Goal: Task Accomplishment & Management: Manage account settings

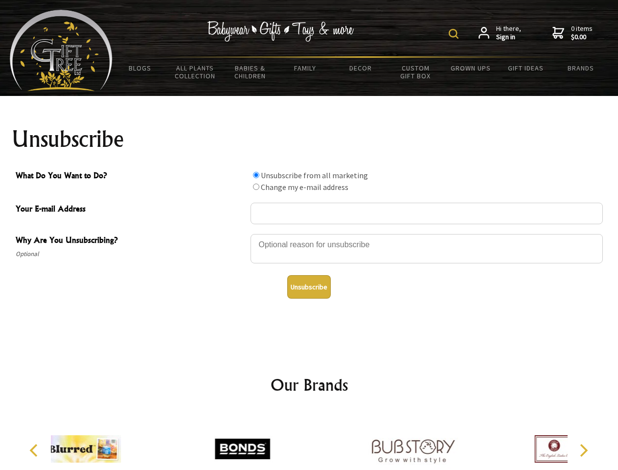
click at [455, 34] on img at bounding box center [454, 34] width 10 height 10
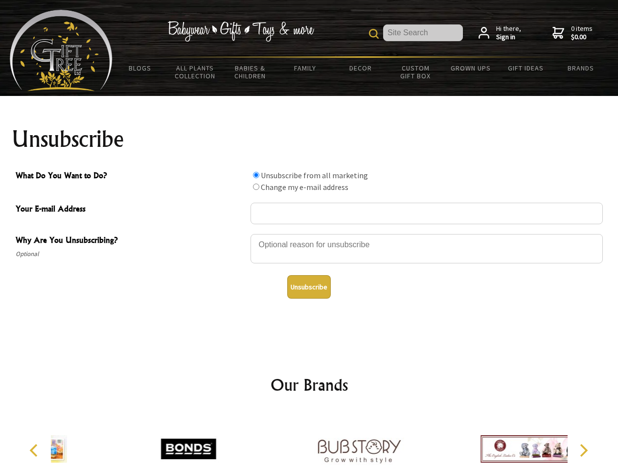
click at [309, 233] on div at bounding box center [427, 250] width 352 height 34
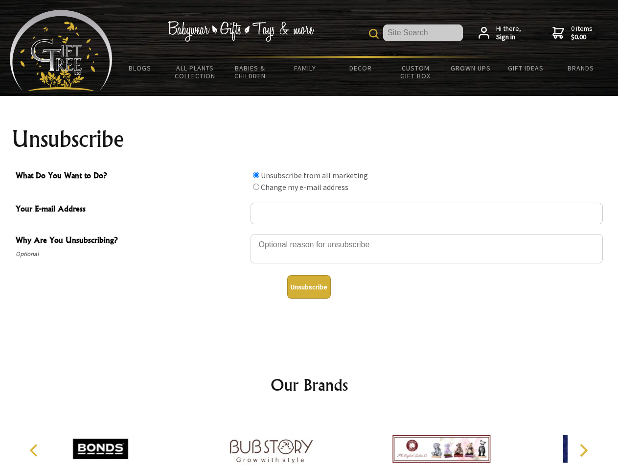
click at [256, 175] on input "What Do You Want to Do?" at bounding box center [256, 175] width 6 height 6
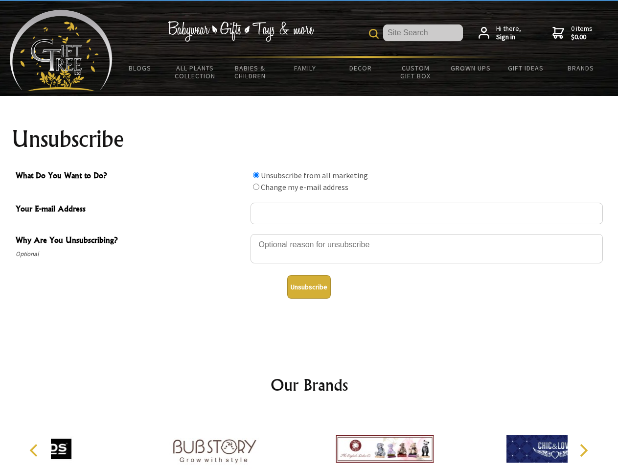
click at [256, 186] on input "What Do You Want to Do?" at bounding box center [256, 186] width 6 height 6
radio input "true"
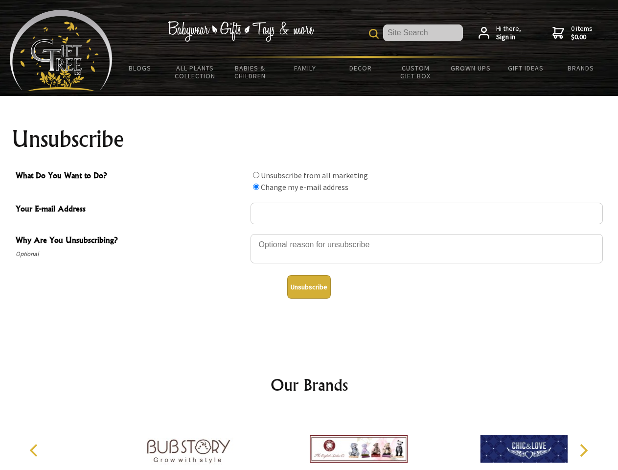
click at [309, 287] on button "Unsubscribe" at bounding box center [309, 286] width 44 height 23
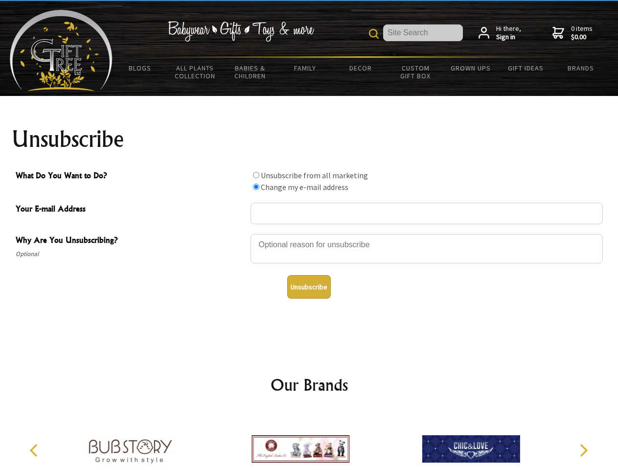
click at [35, 450] on icon "Previous" at bounding box center [34, 450] width 13 height 13
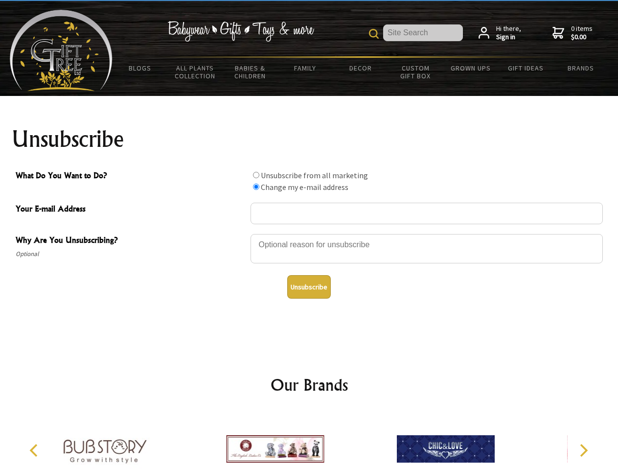
click at [583, 450] on icon "Next" at bounding box center [582, 450] width 13 height 13
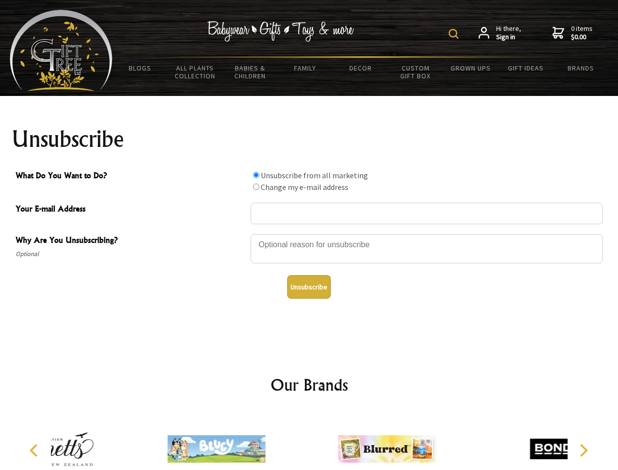
click at [455, 34] on img at bounding box center [454, 34] width 10 height 10
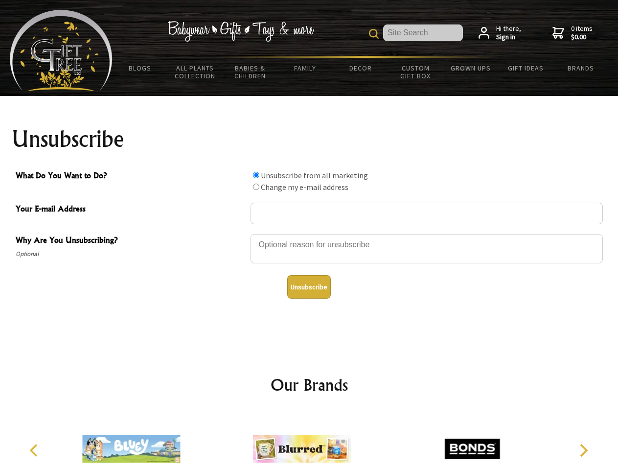
click at [309, 233] on div at bounding box center [427, 250] width 352 height 34
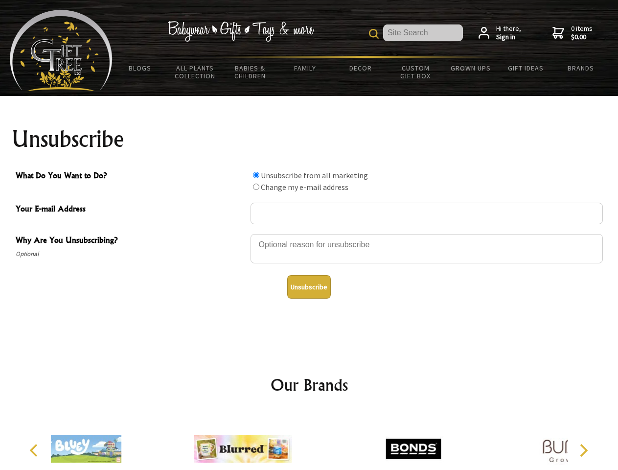
click at [256, 175] on input "What Do You Want to Do?" at bounding box center [256, 175] width 6 height 6
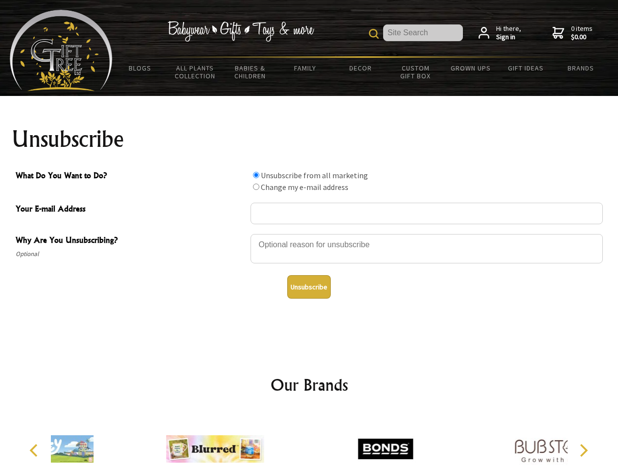
click at [256, 186] on input "What Do You Want to Do?" at bounding box center [256, 186] width 6 height 6
radio input "true"
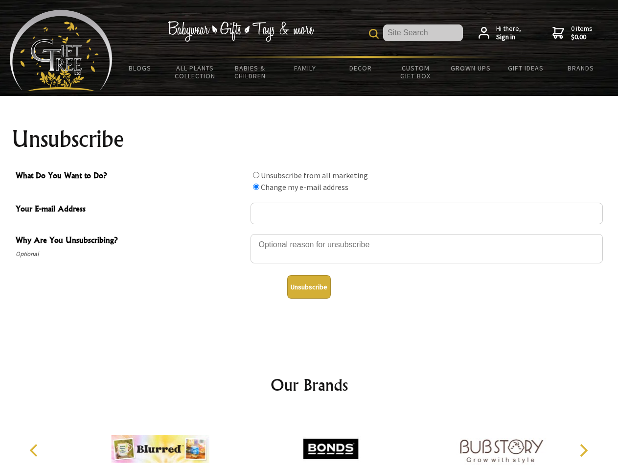
click at [309, 287] on button "Unsubscribe" at bounding box center [309, 286] width 44 height 23
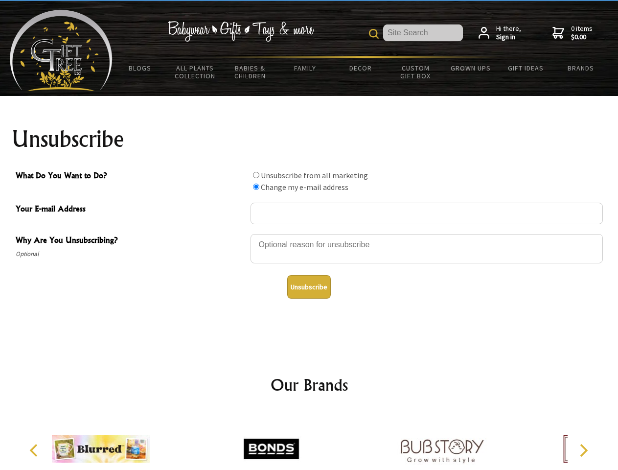
click at [309, 441] on img at bounding box center [271, 448] width 98 height 73
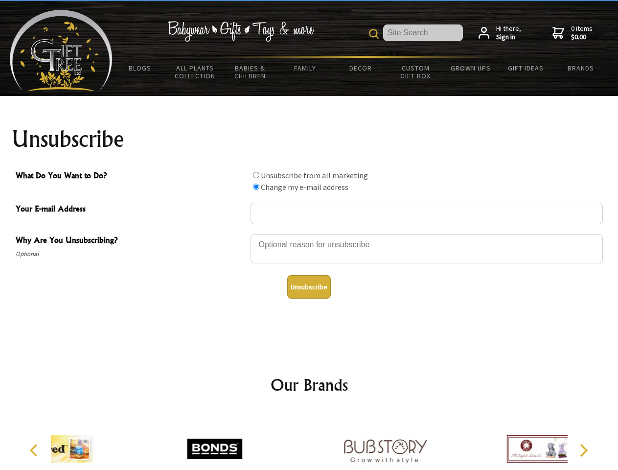
click at [35, 450] on icon "Previous" at bounding box center [34, 450] width 13 height 13
click at [583, 450] on icon "Next" at bounding box center [582, 450] width 13 height 13
